Goal: Transaction & Acquisition: Obtain resource

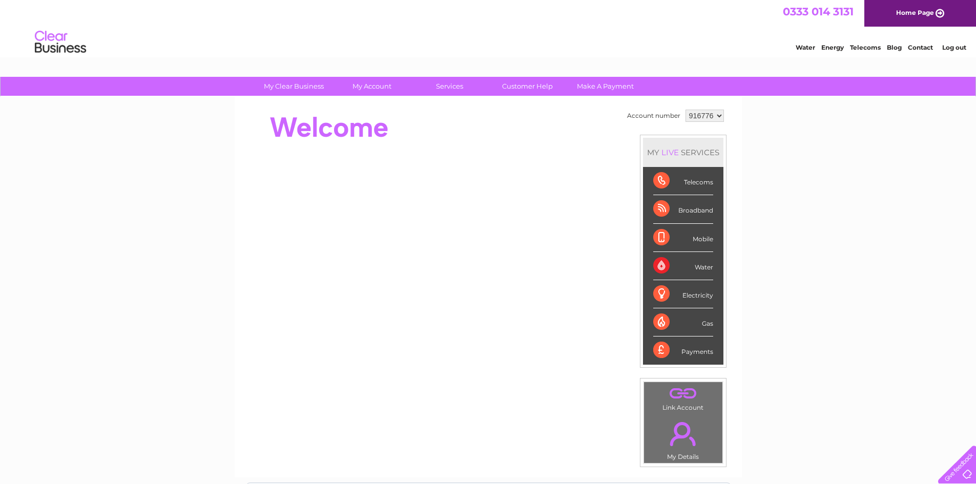
click at [711, 114] on select "916776 919260" at bounding box center [705, 116] width 38 height 12
select select "919260"
click at [686, 110] on select "916776 919260" at bounding box center [705, 116] width 38 height 12
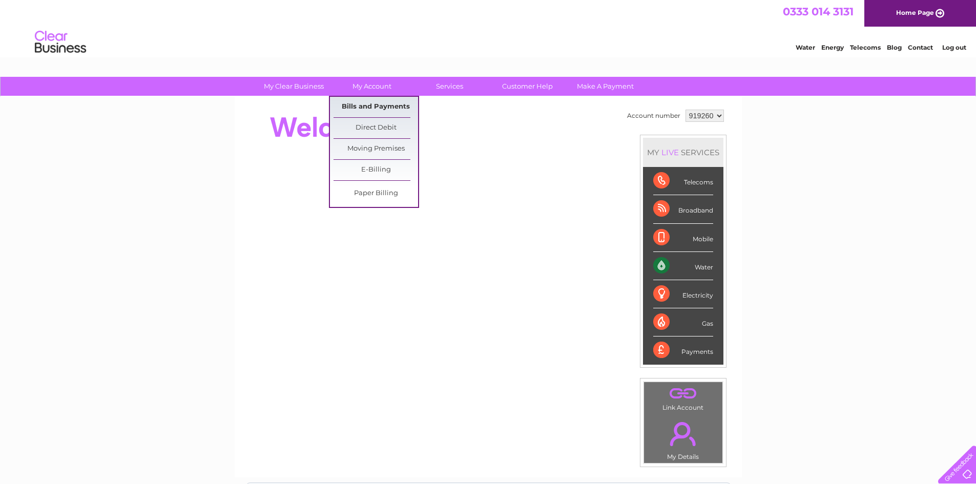
click at [374, 106] on link "Bills and Payments" at bounding box center [376, 107] width 85 height 20
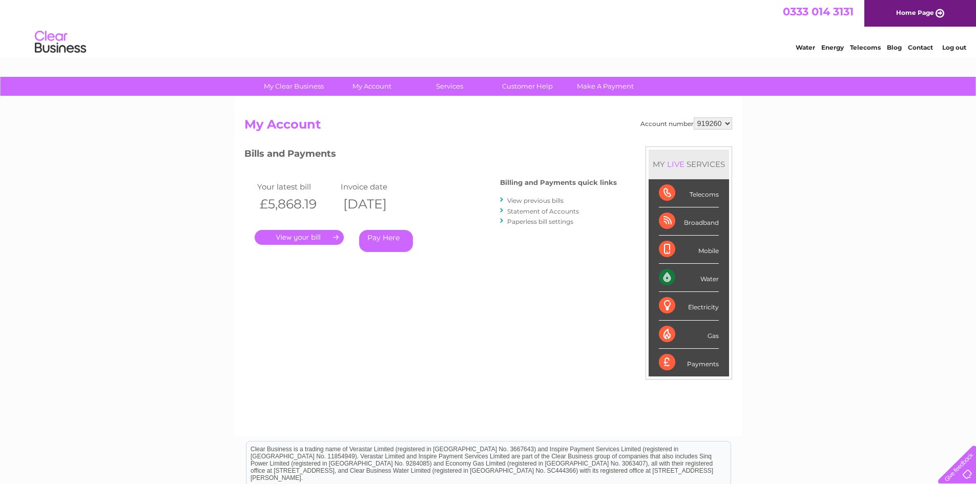
click at [518, 199] on link "View previous bills" at bounding box center [535, 201] width 56 height 8
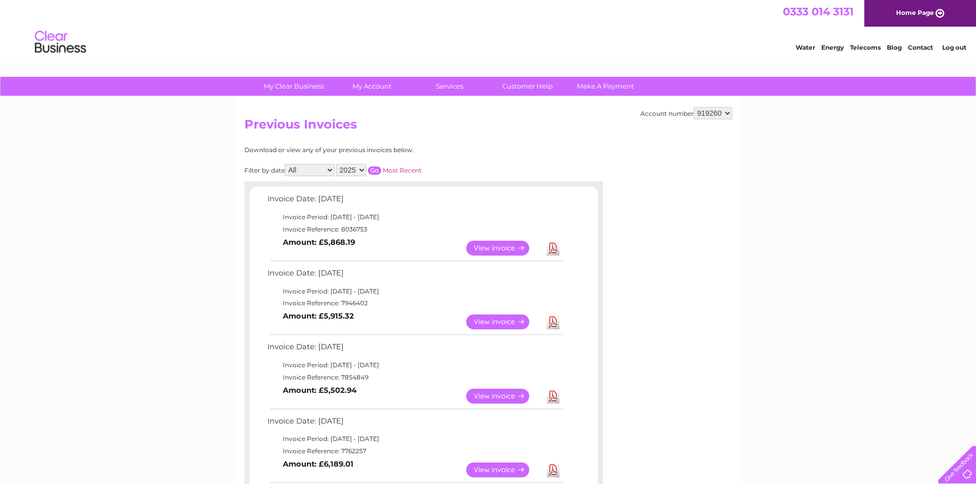
scroll to position [51, 0]
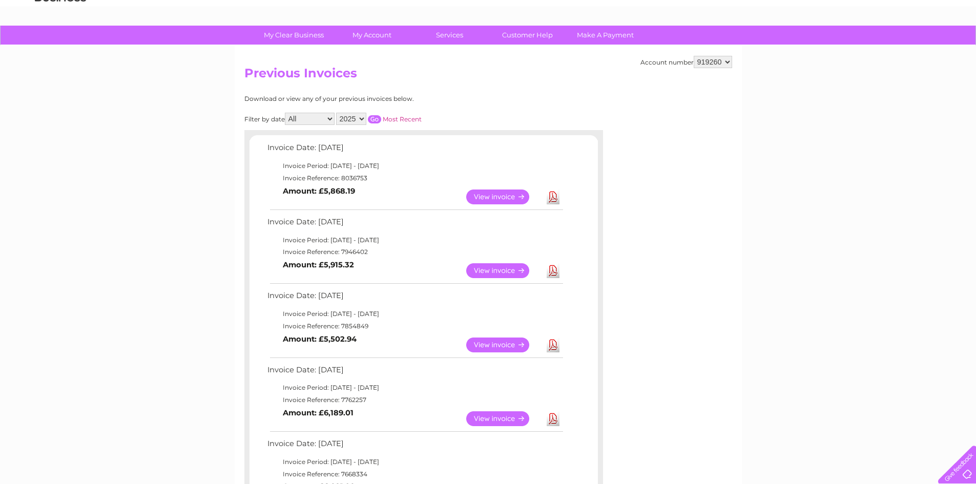
click at [489, 198] on link "View" at bounding box center [503, 197] width 75 height 15
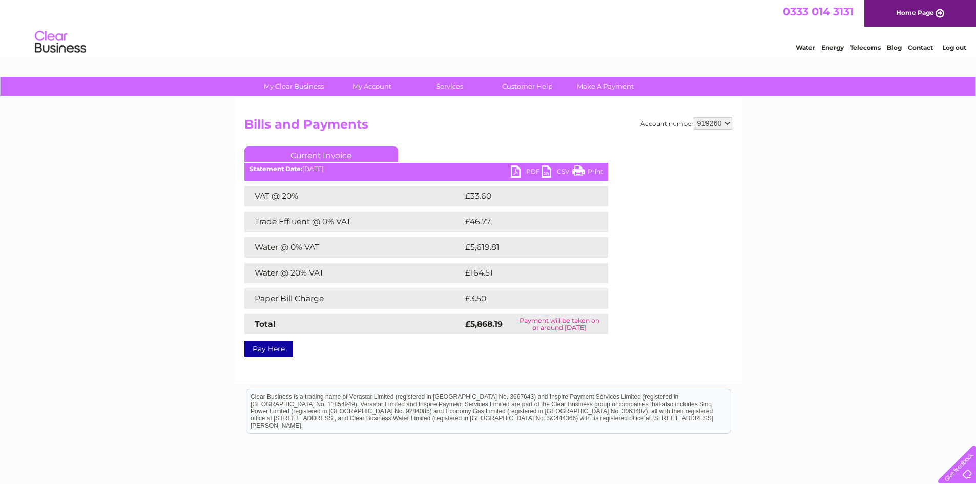
click at [531, 171] on link "PDF" at bounding box center [526, 173] width 31 height 15
